Goal: Transaction & Acquisition: Purchase product/service

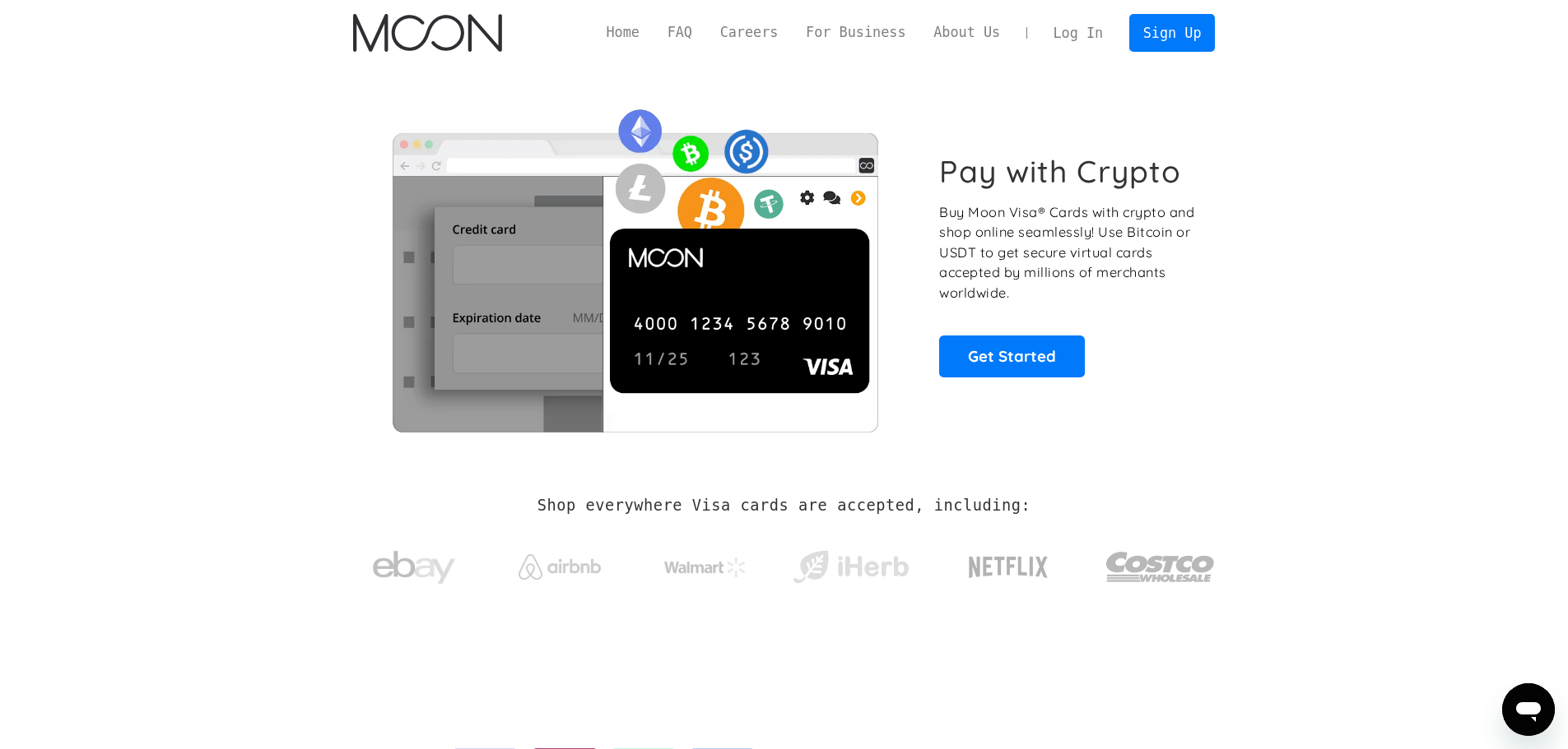
click at [1251, 254] on section "Pay with Crypto Buy Moon Visa® Cards with crypto and shop online seamlessly! Us…" at bounding box center [784, 265] width 1568 height 399
click at [1184, 28] on link "Sign Up" at bounding box center [1172, 32] width 85 height 37
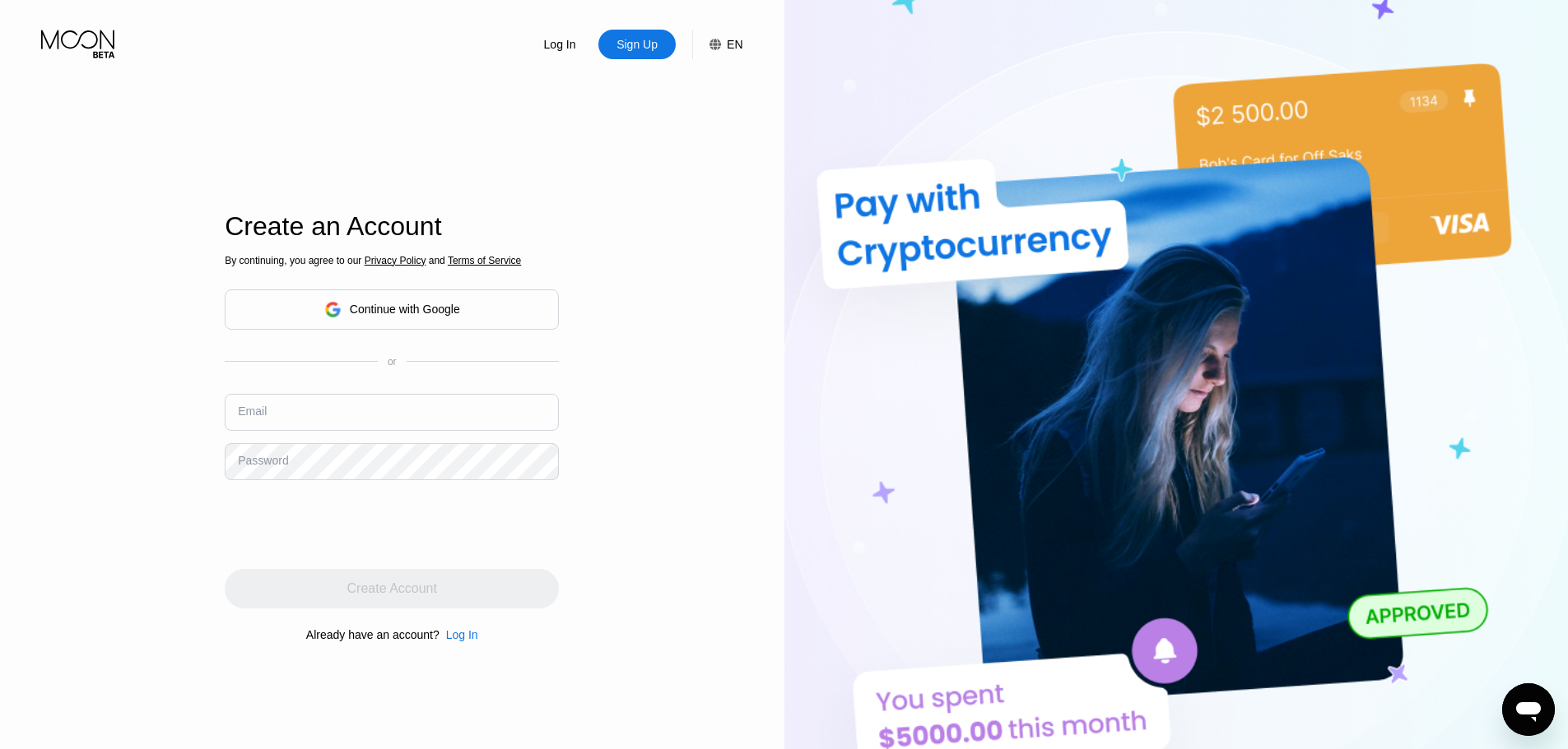
click at [390, 304] on div "Continue with Google" at bounding box center [404, 309] width 110 height 13
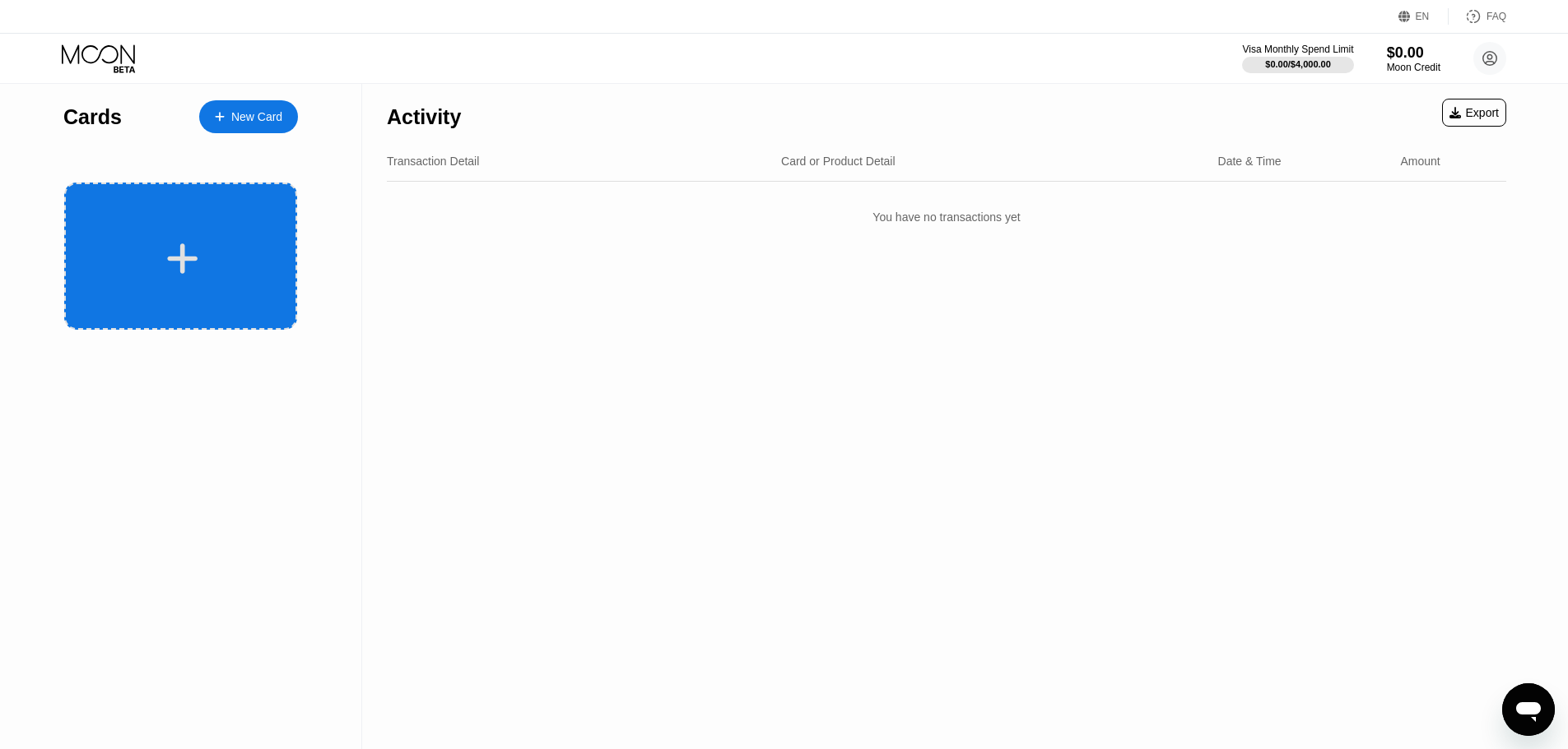
click at [232, 292] on div at bounding box center [181, 256] width 233 height 147
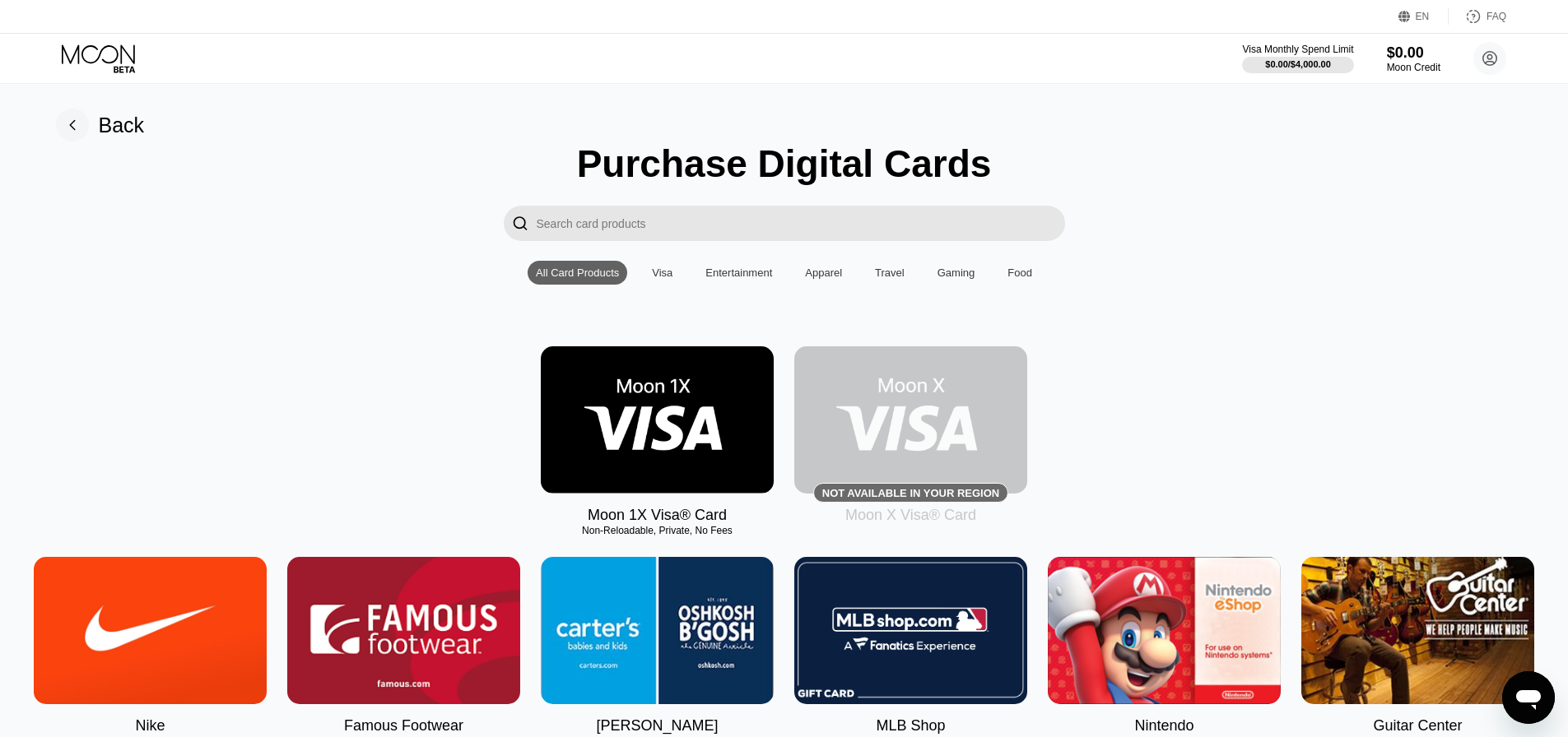
click at [720, 415] on img at bounding box center [657, 420] width 233 height 147
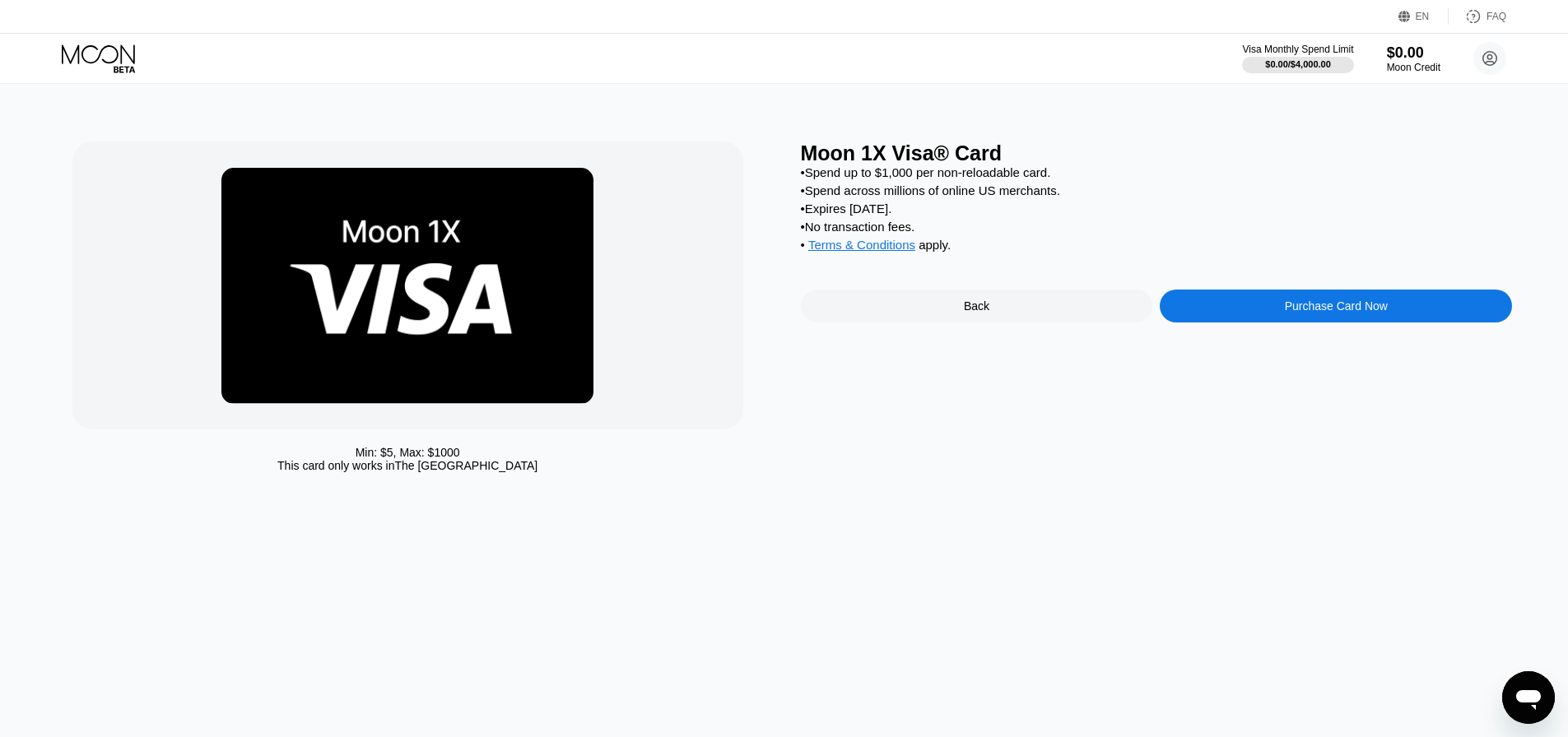
click at [1345, 305] on div "Moon 1X Visa® Card • Spend up to $1,000 per non-reloadable card. • Spend across…" at bounding box center [1156, 311] width 712 height 339
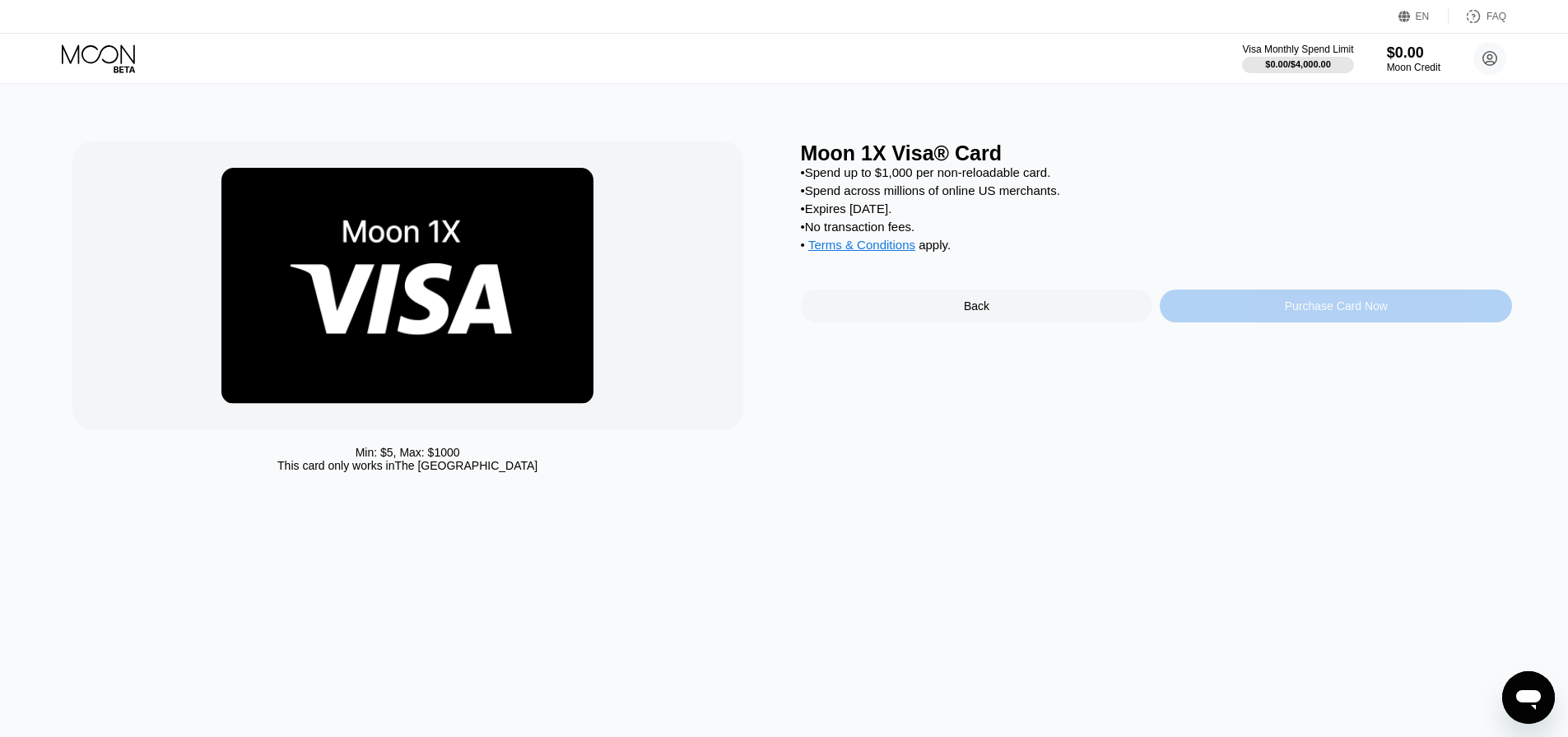
click at [1413, 322] on div "Purchase Card Now" at bounding box center [1335, 306] width 352 height 33
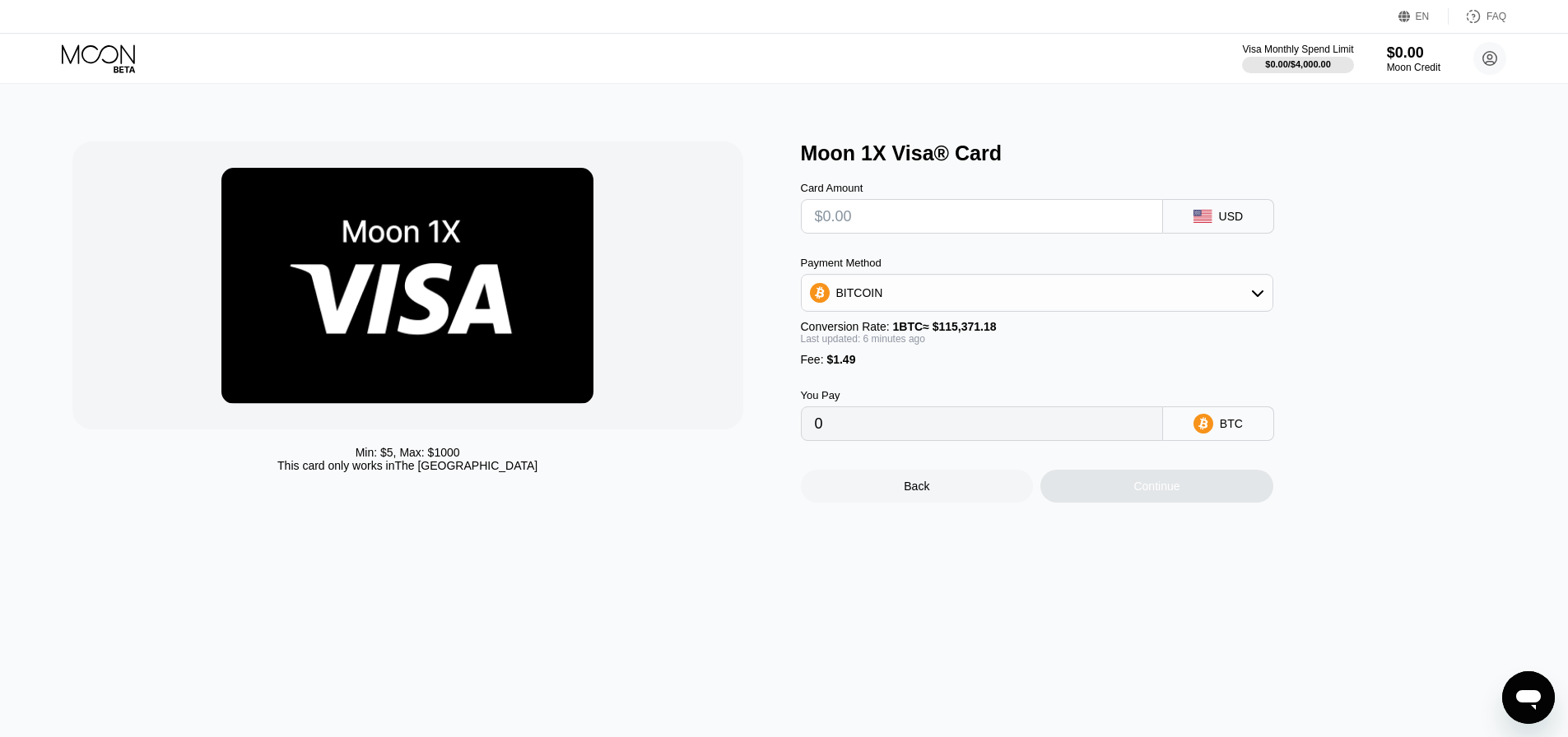
click at [483, 274] on img at bounding box center [407, 286] width 372 height 236
